Goal: Navigation & Orientation: Find specific page/section

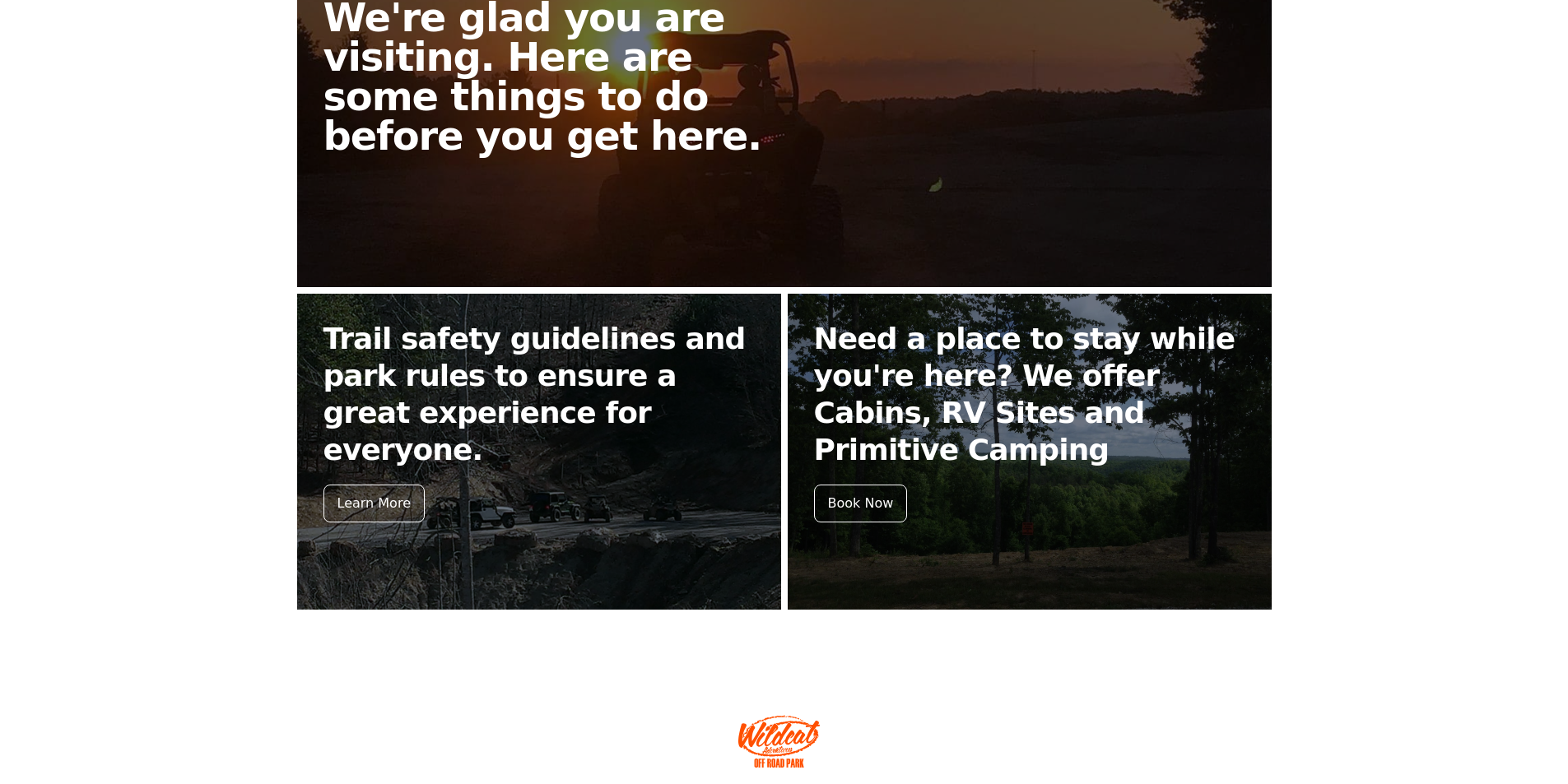
scroll to position [550, 0]
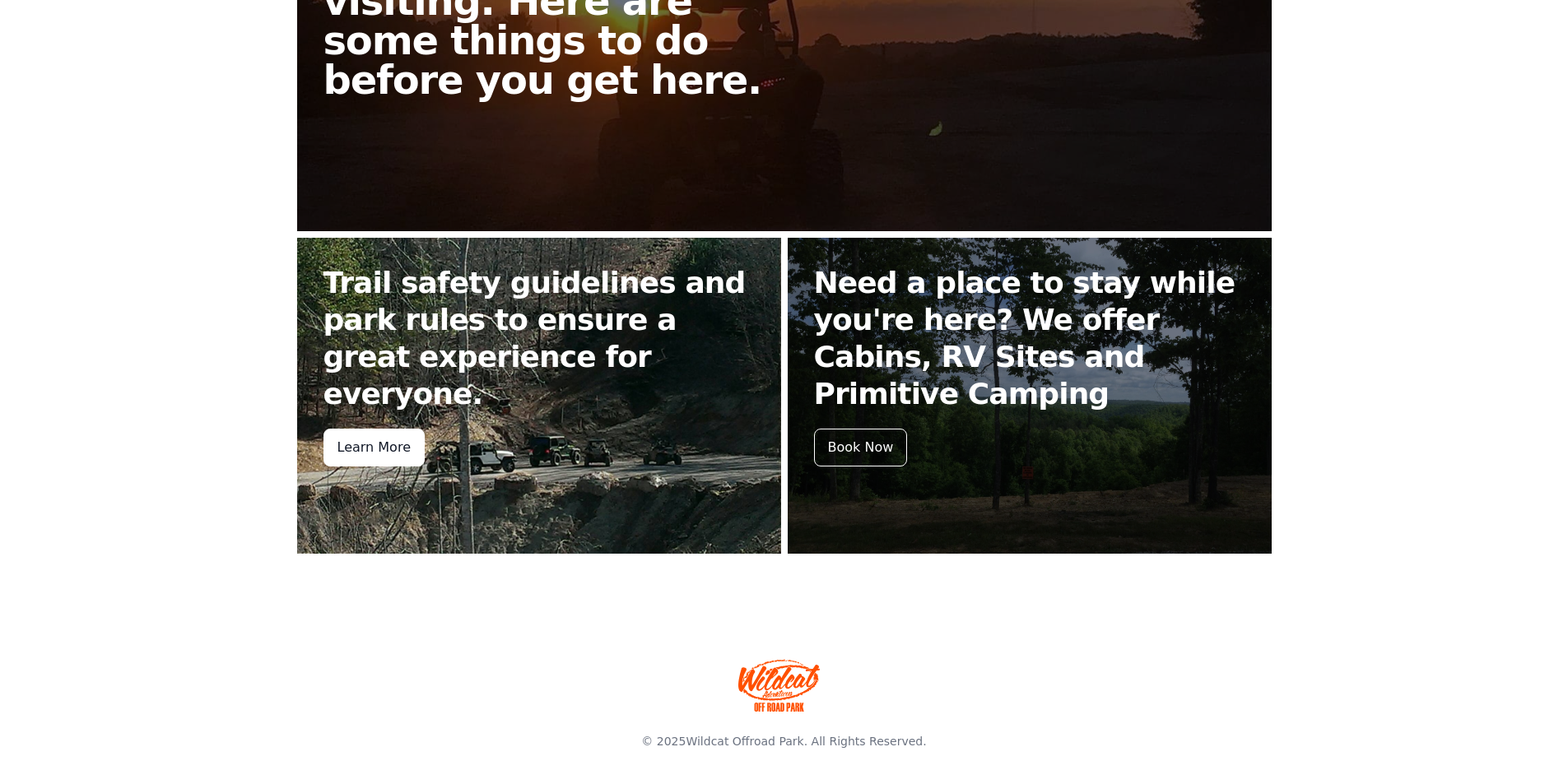
click at [356, 429] on div "Learn More" at bounding box center [375, 447] width 102 height 37
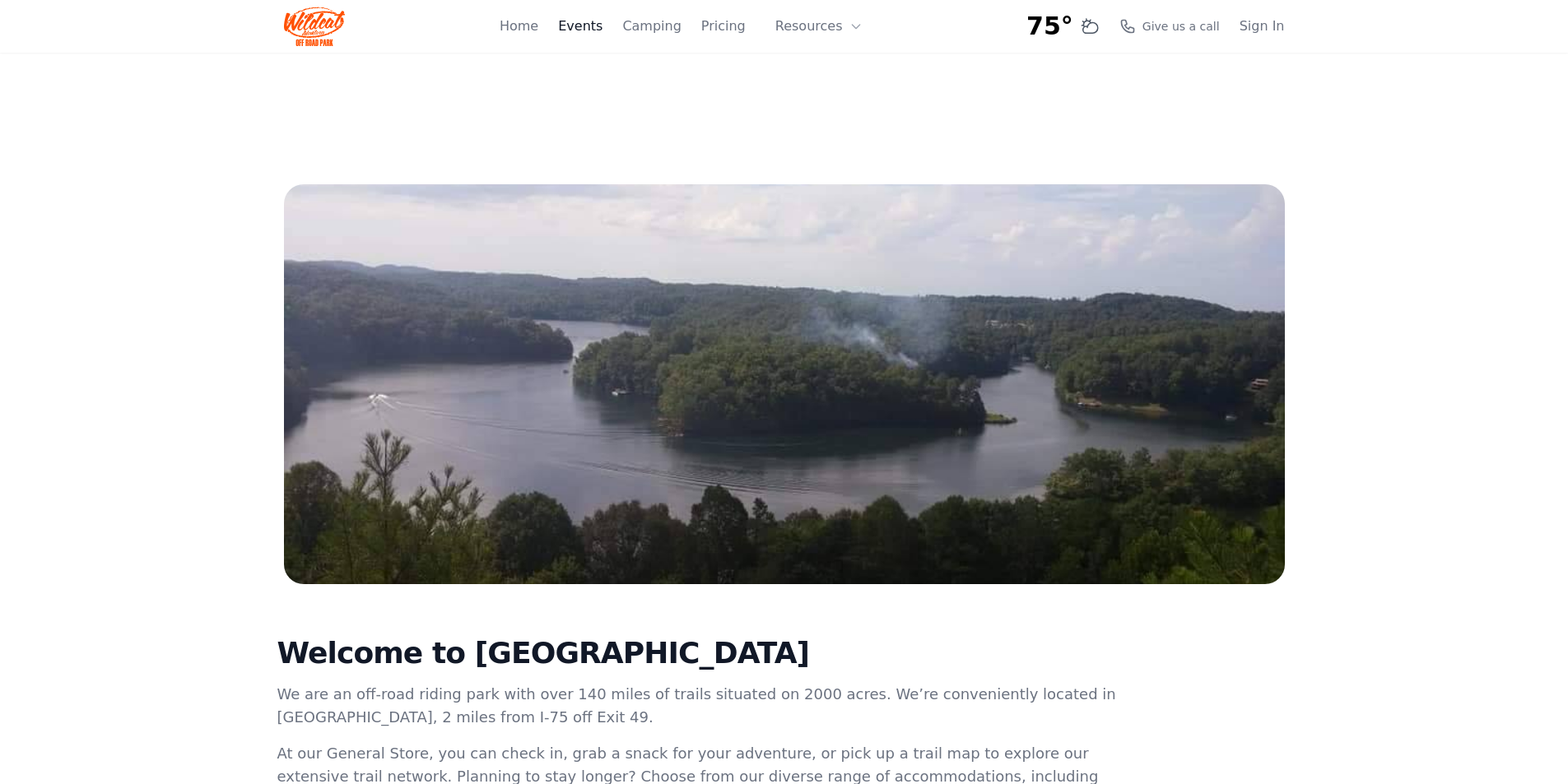
click at [594, 31] on link "Events" at bounding box center [579, 27] width 44 height 20
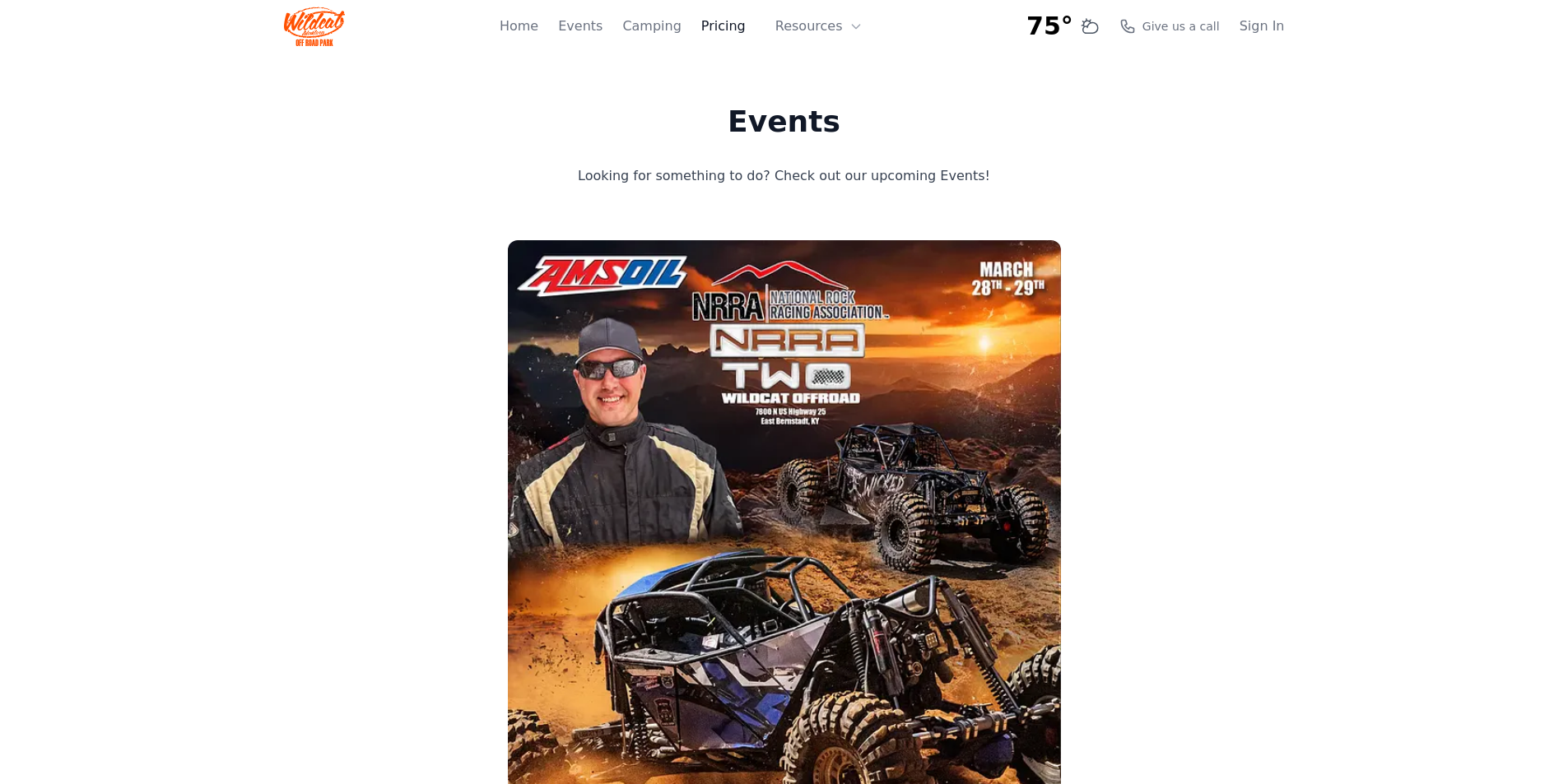
click at [727, 27] on link "Pricing" at bounding box center [723, 27] width 44 height 20
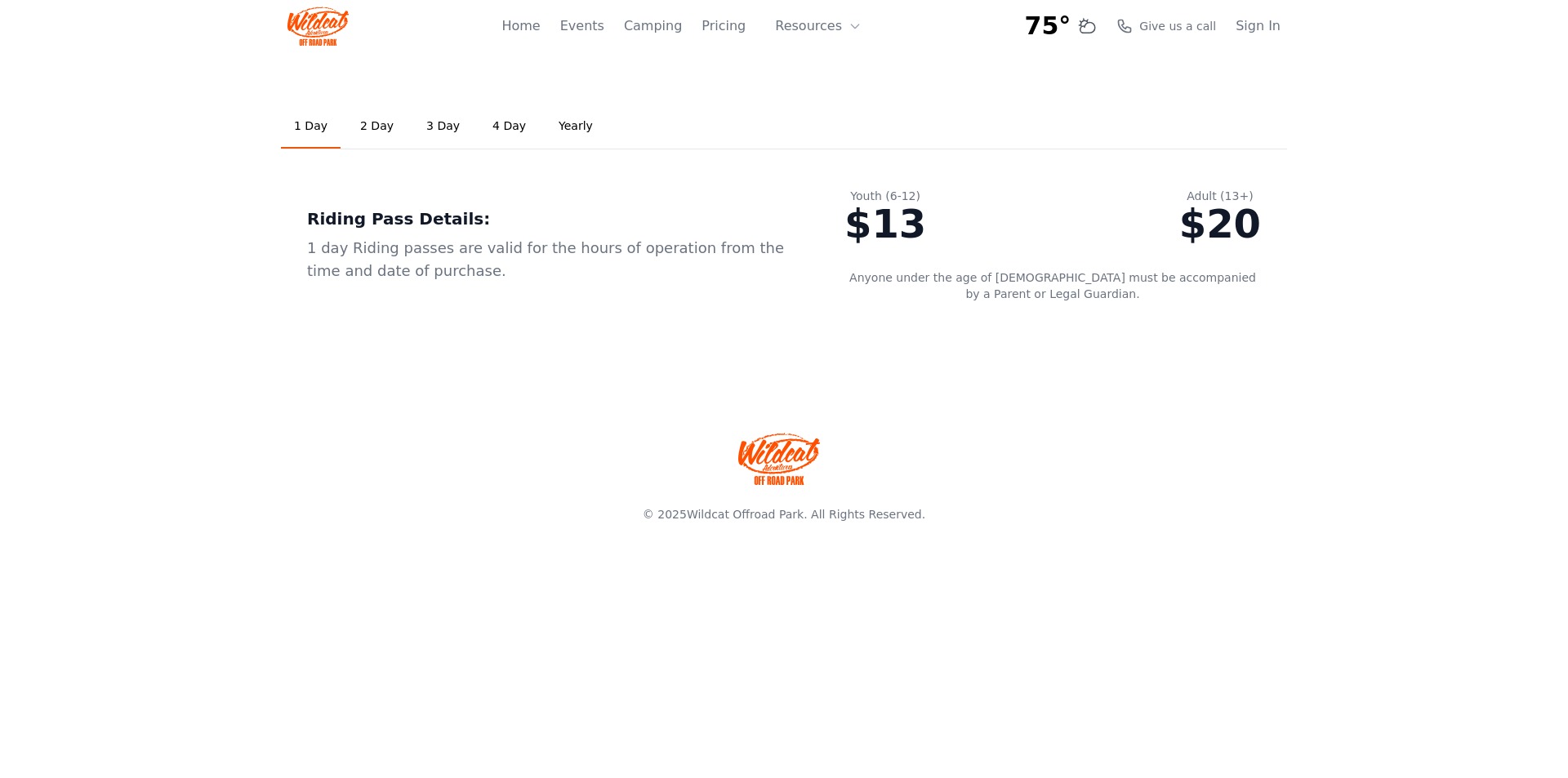
click at [356, 126] on link "2 Day" at bounding box center [377, 126] width 59 height 44
click at [566, 124] on link "Yearly" at bounding box center [576, 126] width 60 height 44
click at [810, 24] on button "Resources" at bounding box center [818, 26] width 107 height 33
click at [823, 99] on link "FAQ" at bounding box center [844, 97] width 157 height 30
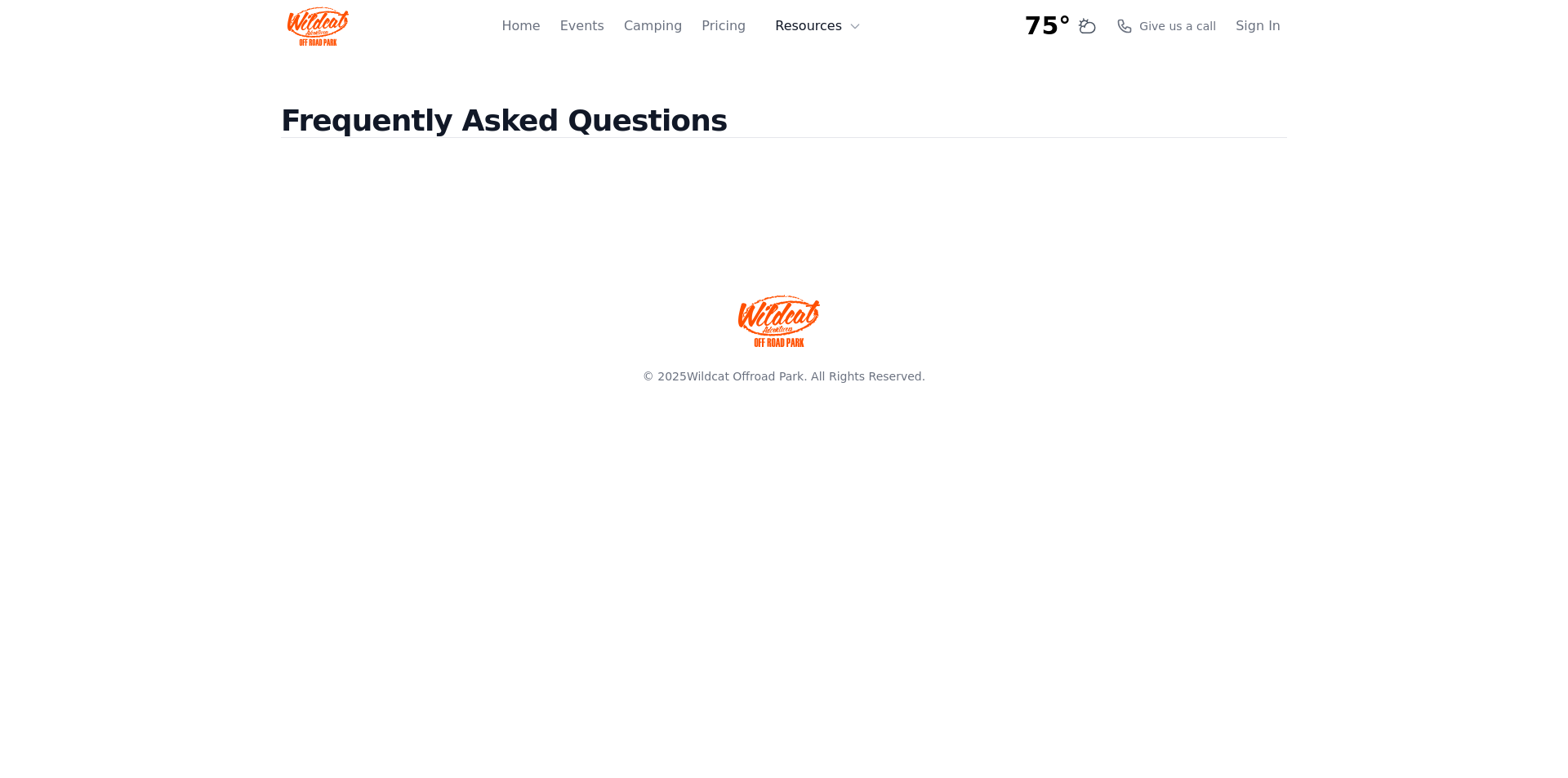
click at [823, 25] on button "Resources" at bounding box center [818, 26] width 107 height 33
click at [834, 70] on link "About" at bounding box center [844, 67] width 157 height 30
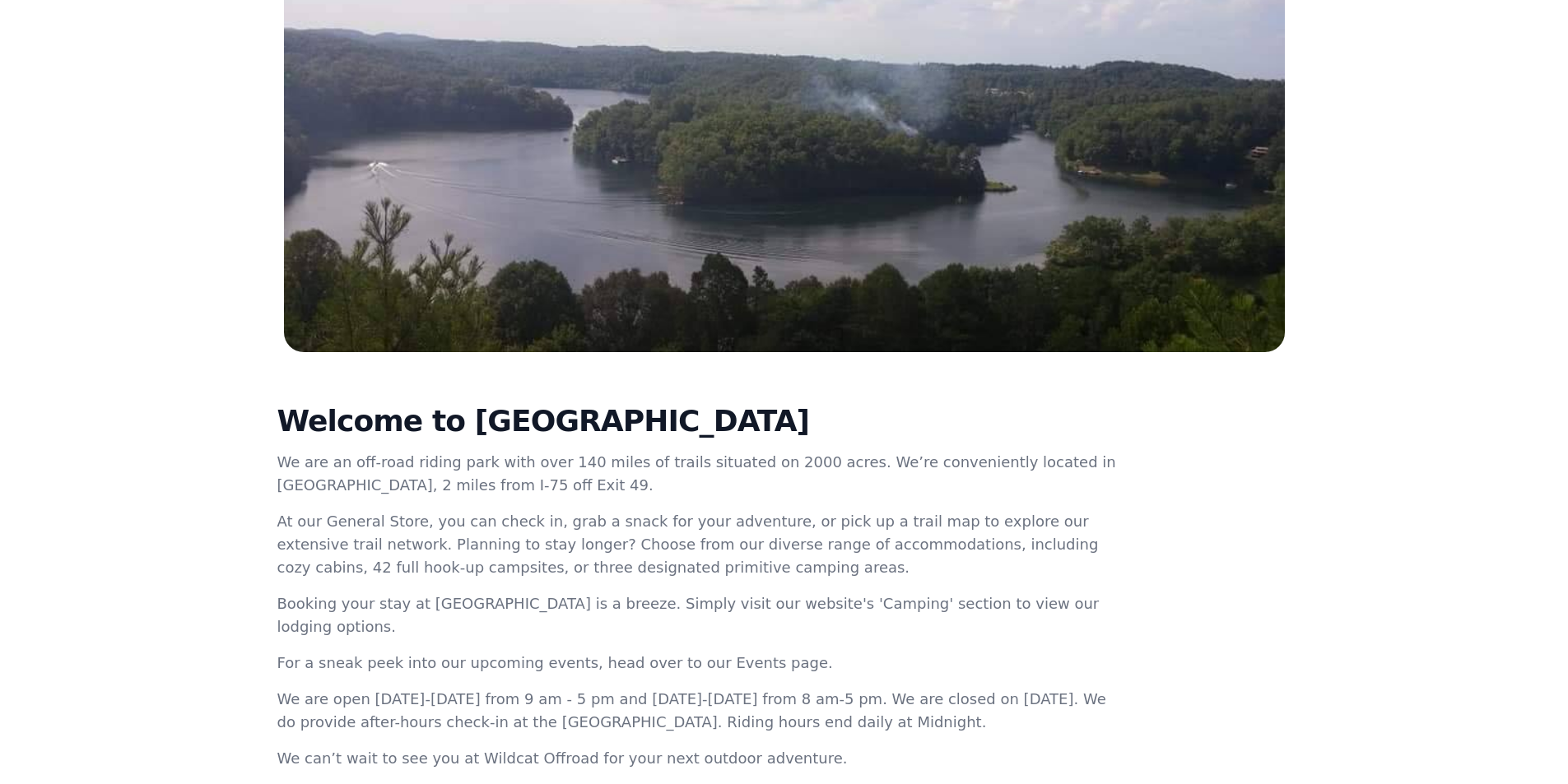
scroll to position [439, 0]
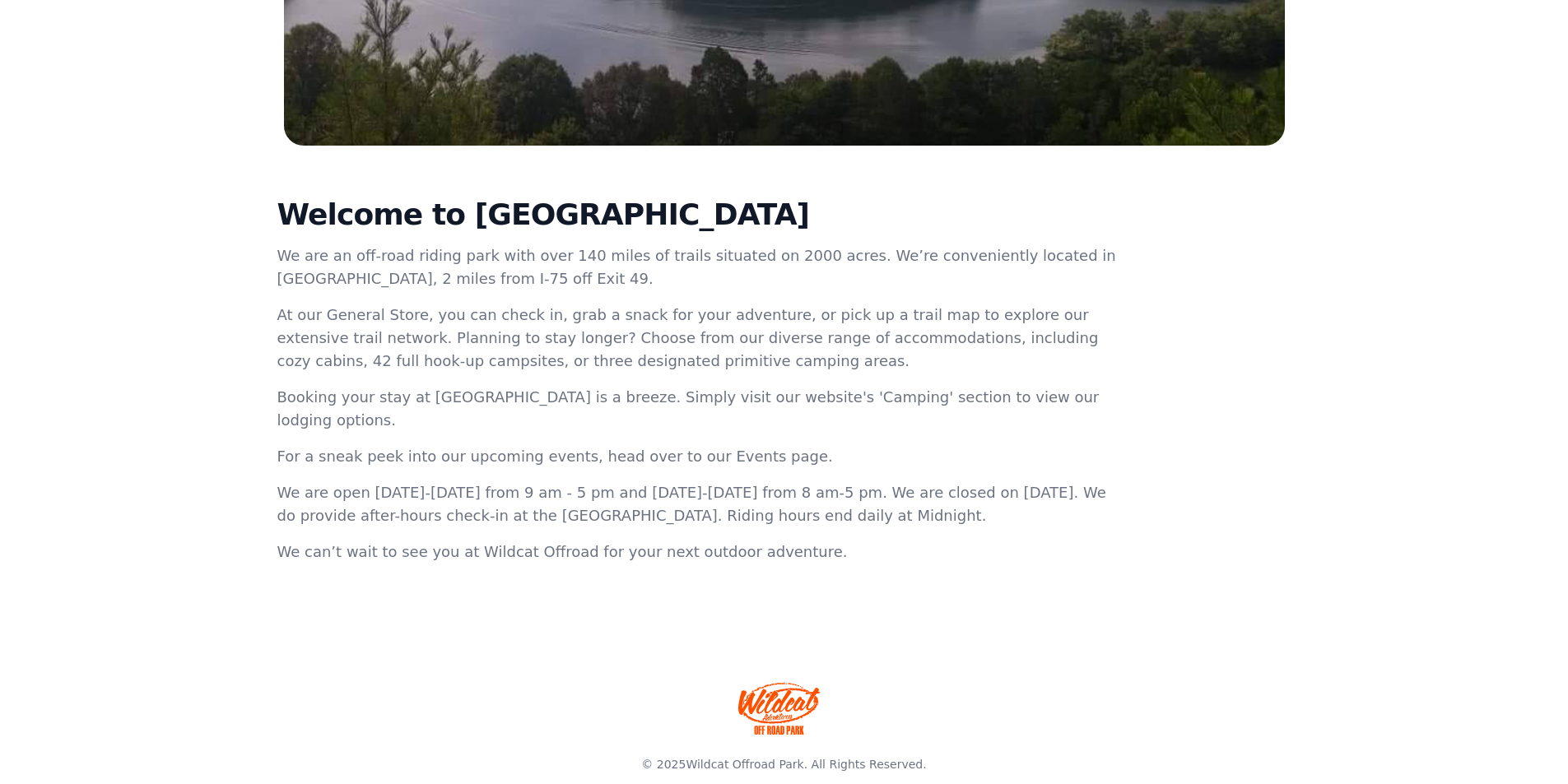
click at [1281, 357] on div "Welcome to [GEOGRAPHIC_DATA] We are an off-road riding park with over 140 miles…" at bounding box center [785, 387] width 1054 height 484
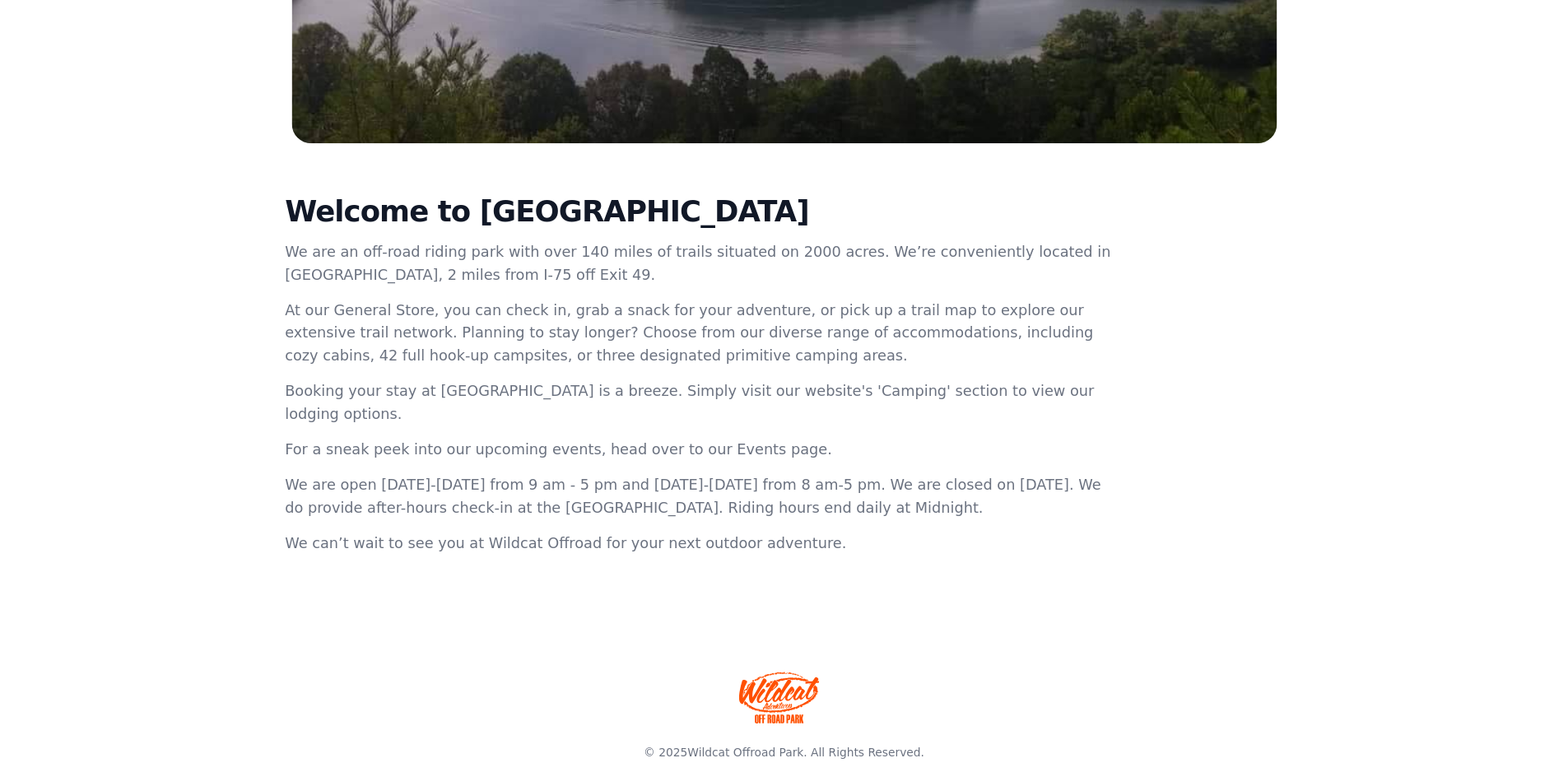
scroll to position [0, 0]
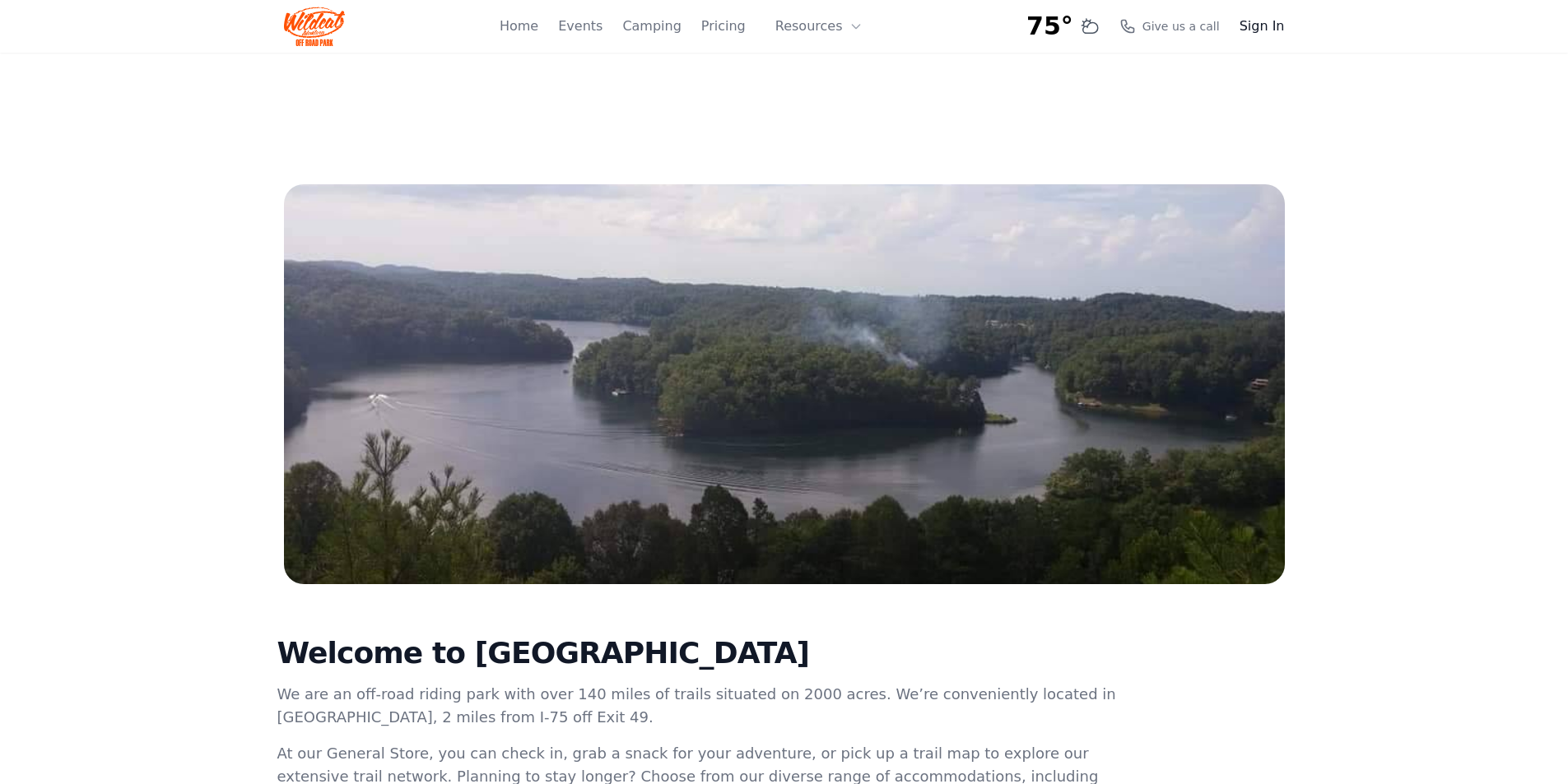
click at [1263, 30] on link "Sign In" at bounding box center [1262, 27] width 45 height 20
